Goal: Navigation & Orientation: Find specific page/section

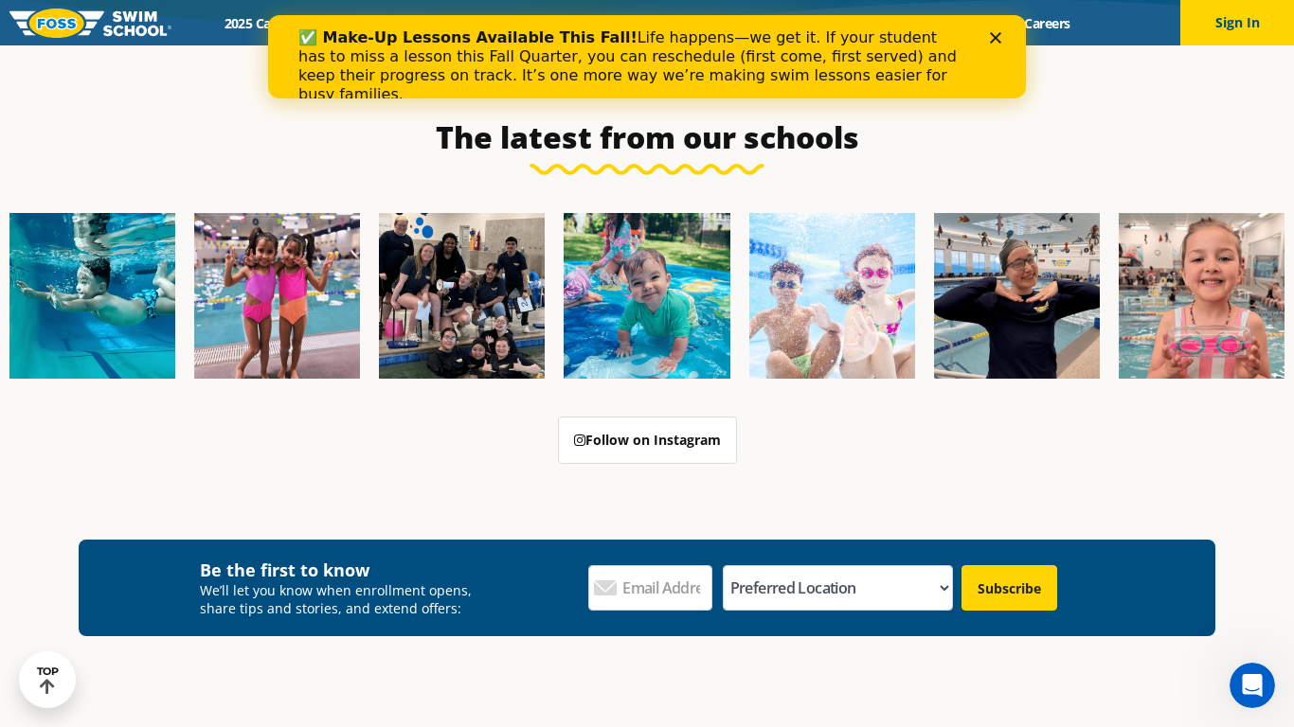
scroll to position [6419, 0]
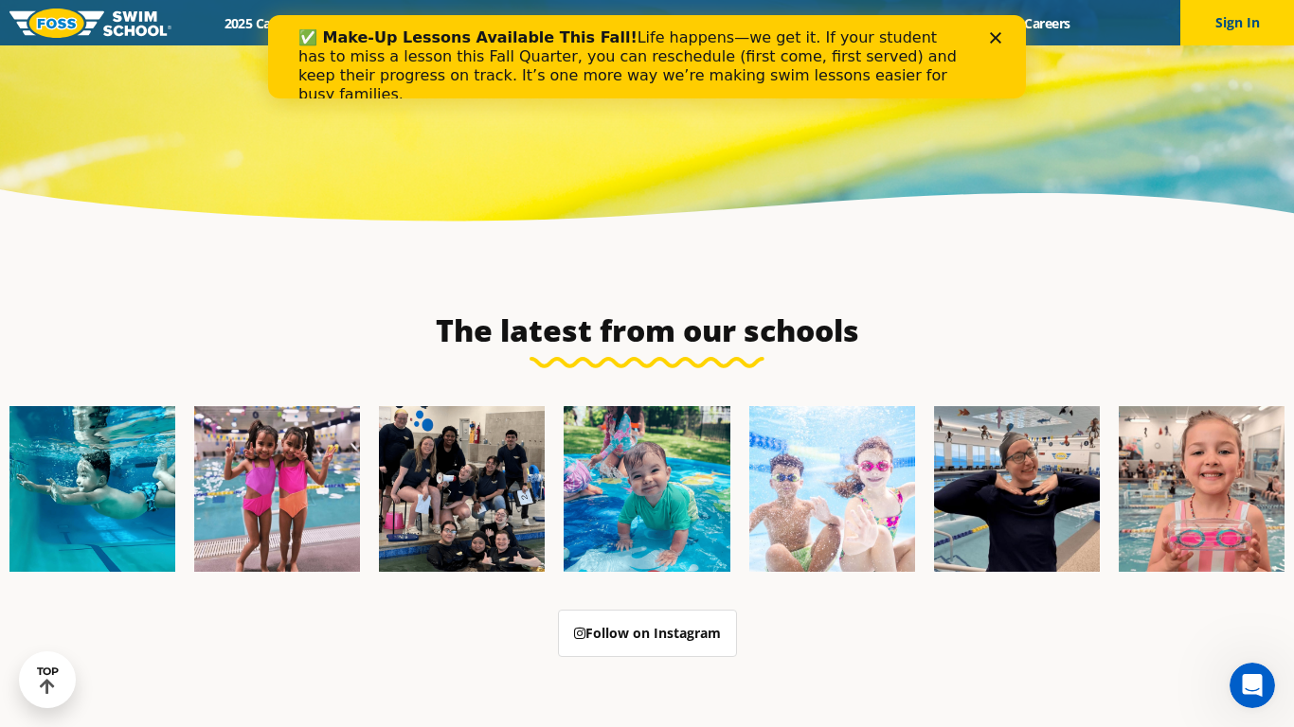
scroll to position [6170, 0]
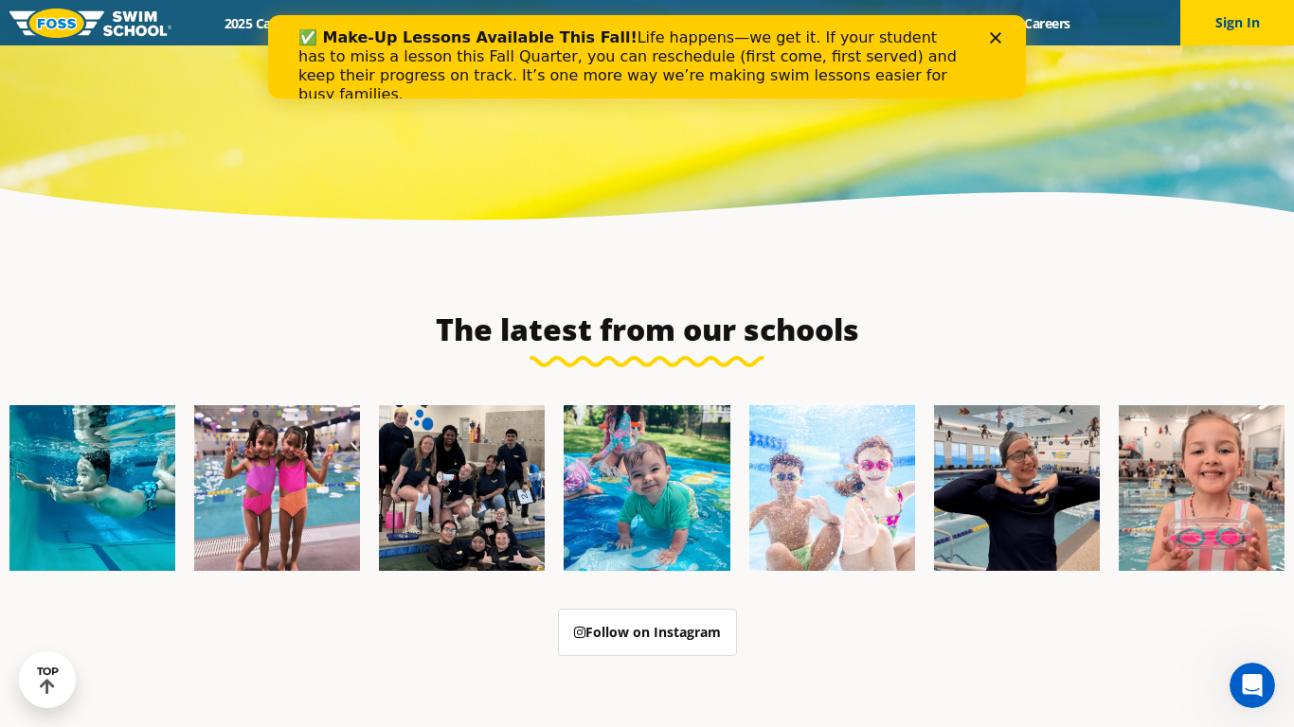
click at [997, 35] on polygon "Close" at bounding box center [995, 37] width 11 height 11
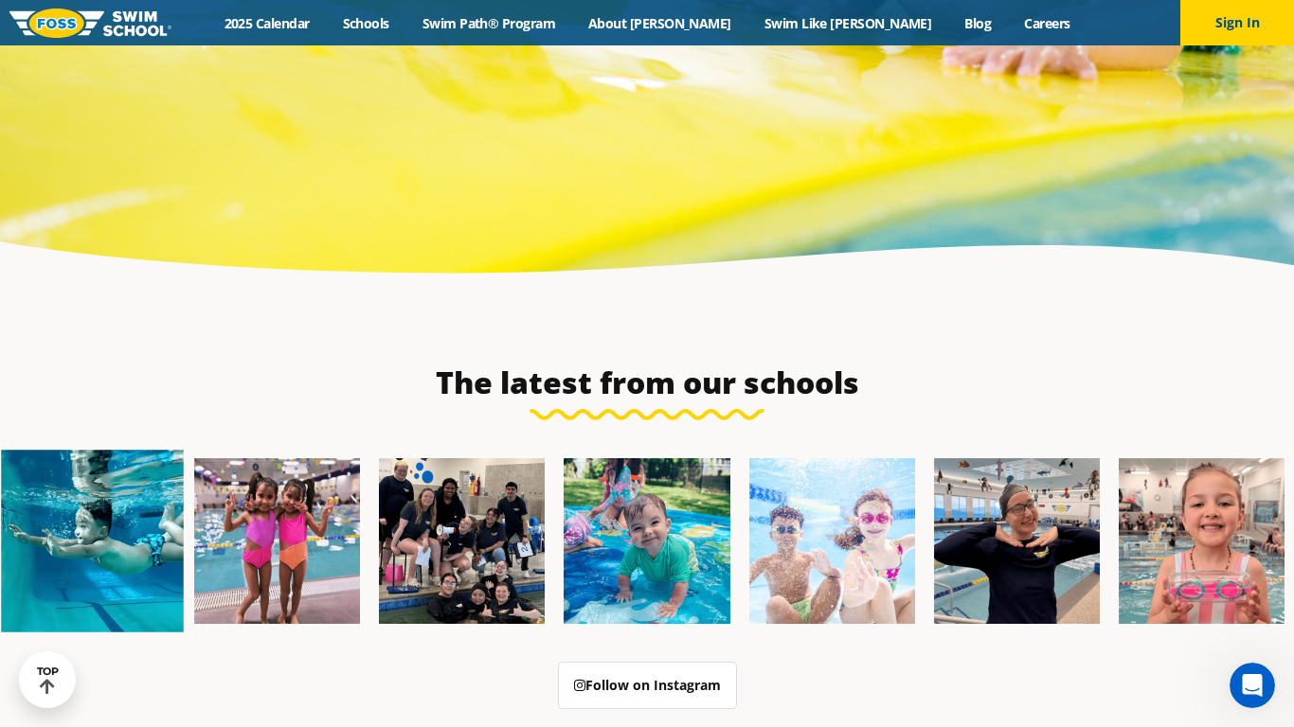
scroll to position [6143, 0]
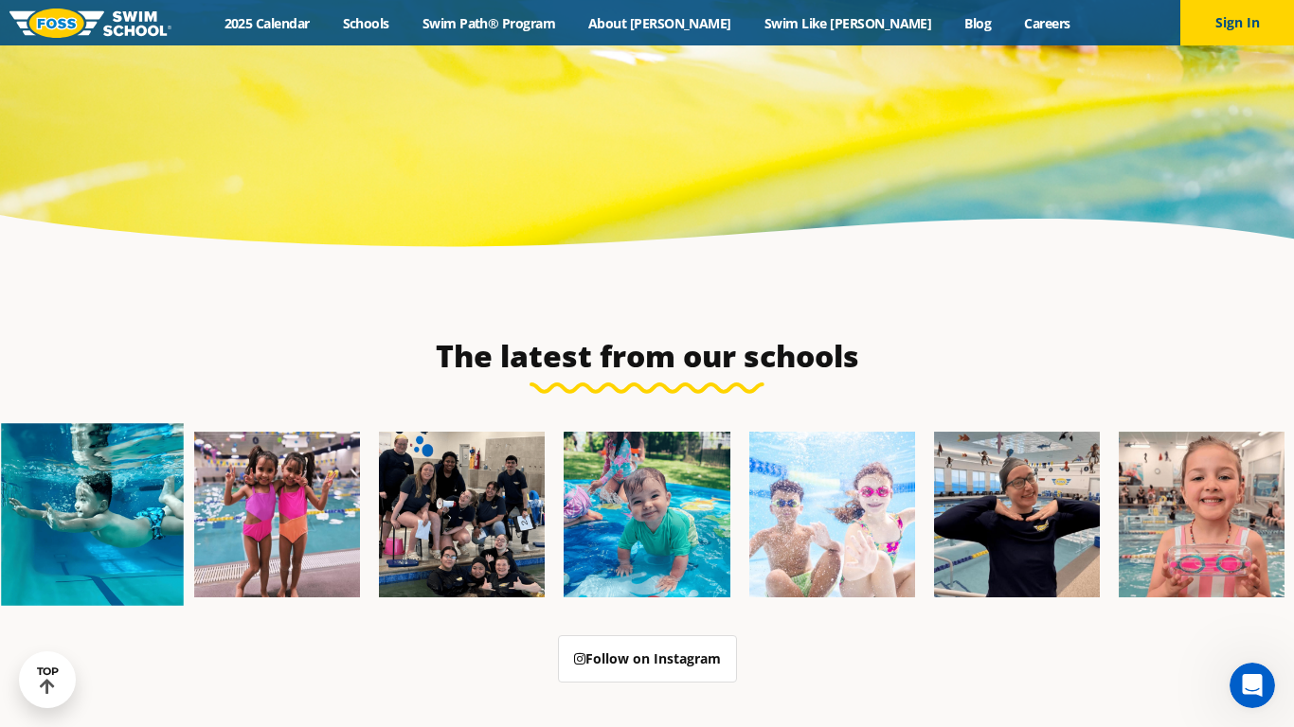
click at [150, 475] on img at bounding box center [92, 514] width 183 height 183
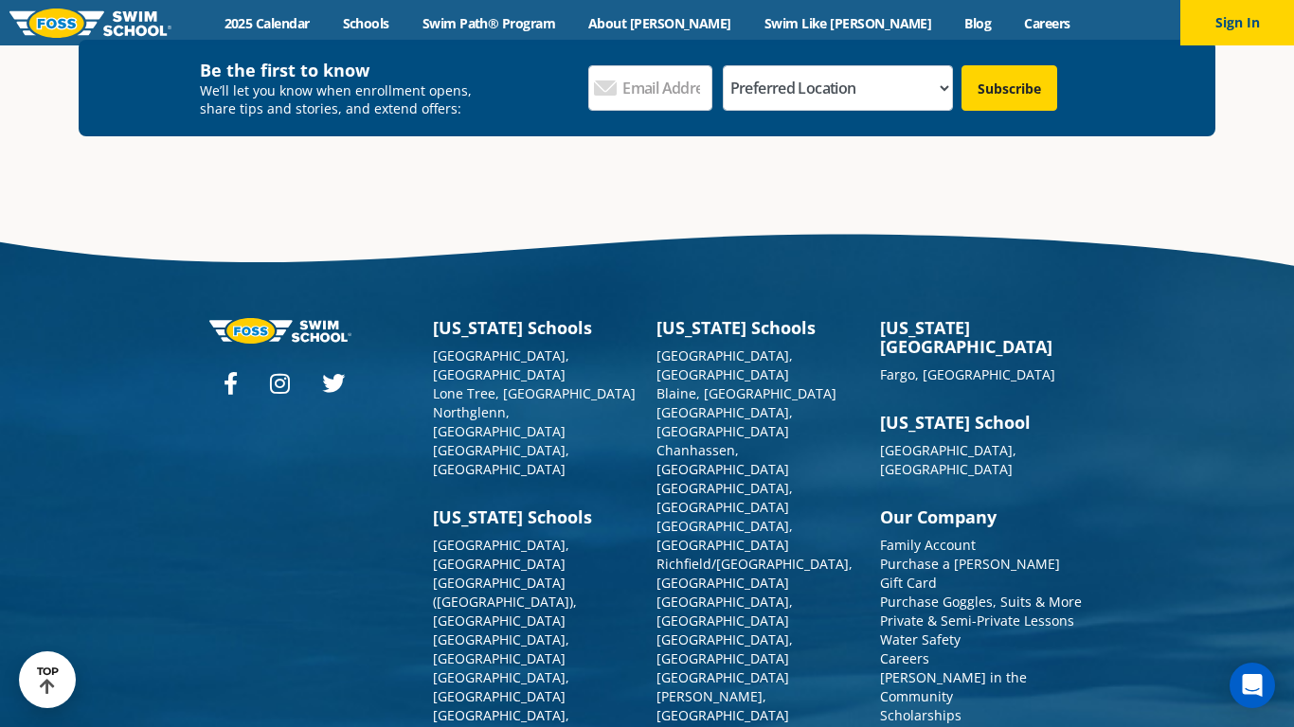
scroll to position [6836, 0]
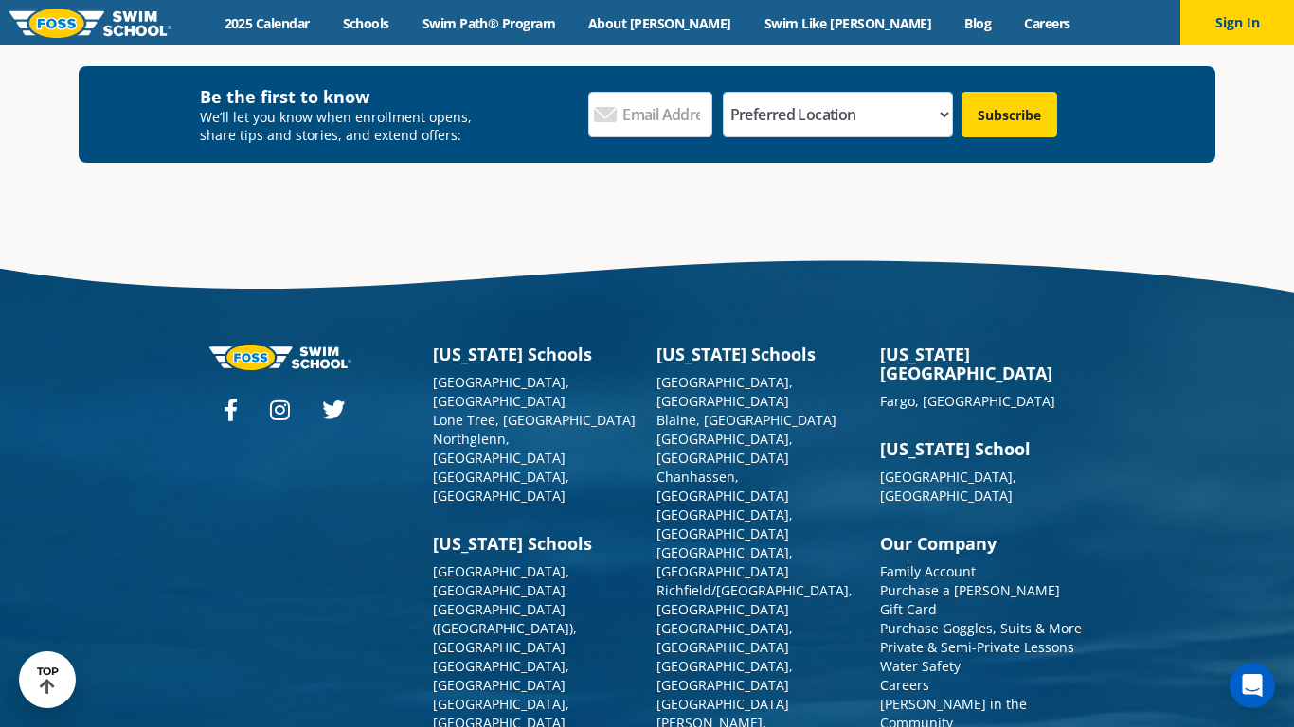
click at [230, 399] on icon at bounding box center [231, 410] width 14 height 23
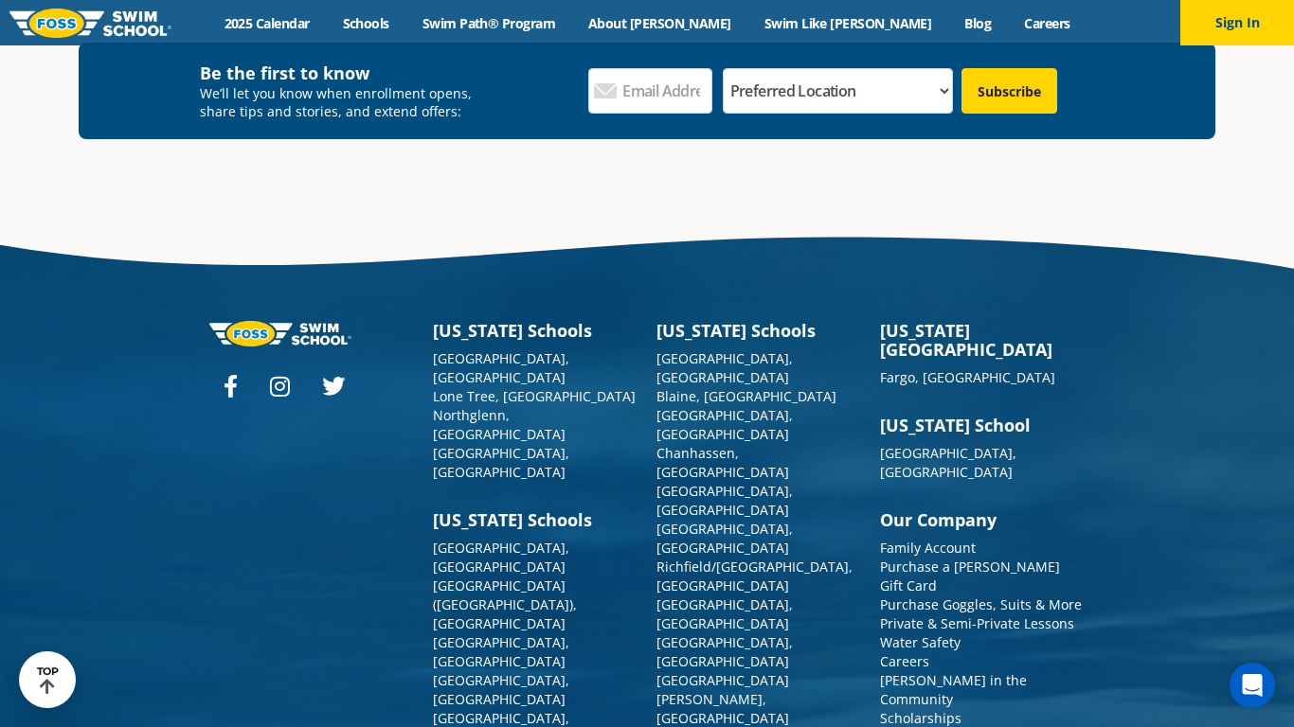
scroll to position [6833, 0]
